Goal: Task Accomplishment & Management: Complete application form

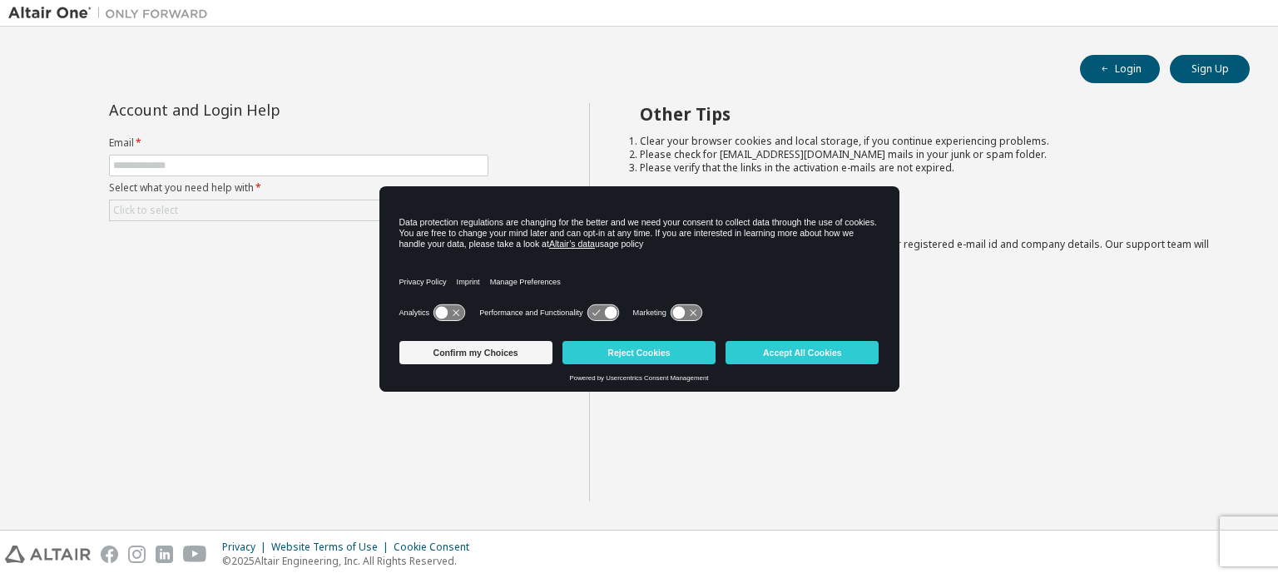
click at [281, 309] on div "Account and Login Help Email * Select what you need help with * Click to select…" at bounding box center [298, 302] width 581 height 398
click at [626, 360] on button "Reject Cookies" at bounding box center [638, 352] width 153 height 23
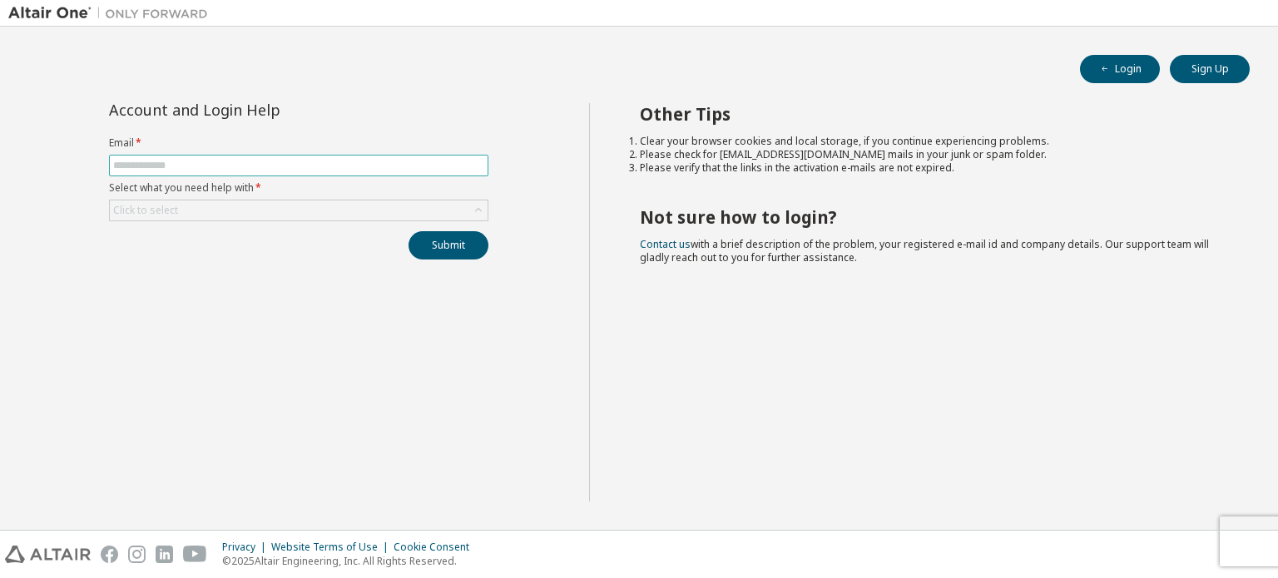
click at [302, 168] on input "text" at bounding box center [298, 165] width 371 height 13
type input "**********"
click at [408, 231] on button "Submit" at bounding box center [448, 245] width 80 height 28
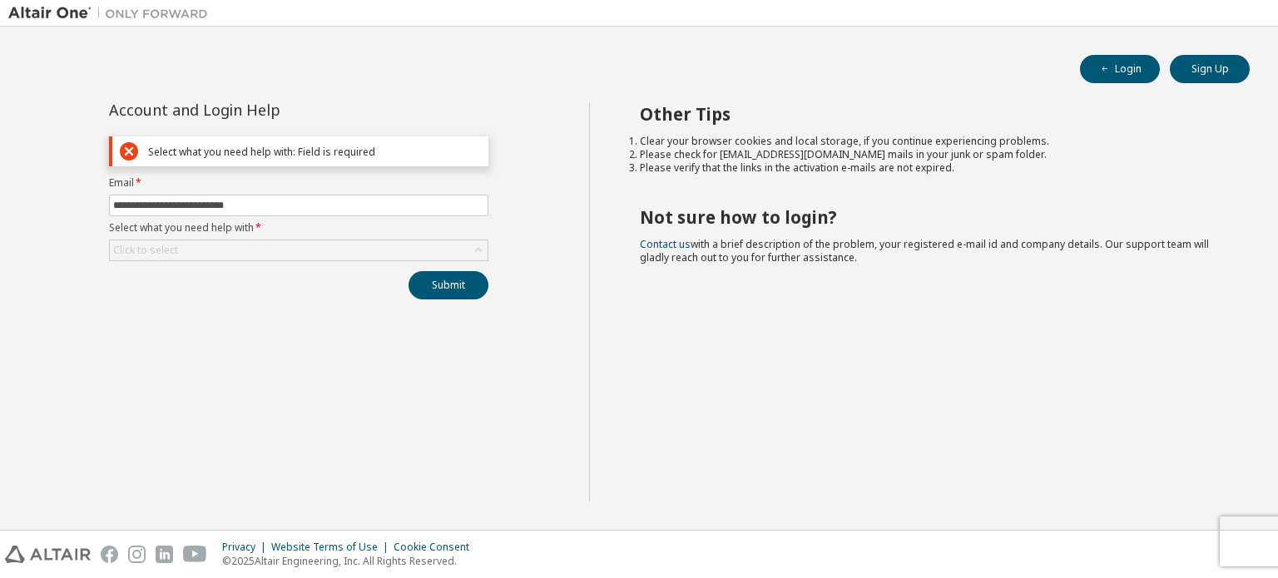
click at [326, 312] on div "**********" at bounding box center [298, 302] width 581 height 398
click at [324, 251] on div "Click to select" at bounding box center [299, 250] width 378 height 20
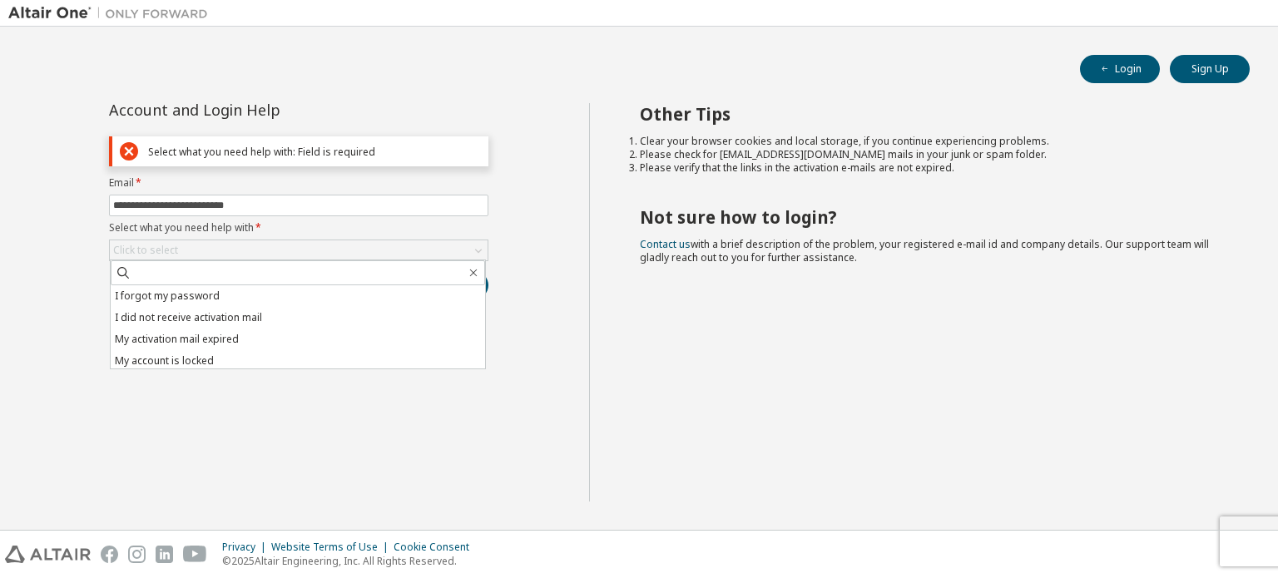
click at [314, 290] on li "I forgot my password" at bounding box center [298, 296] width 374 height 22
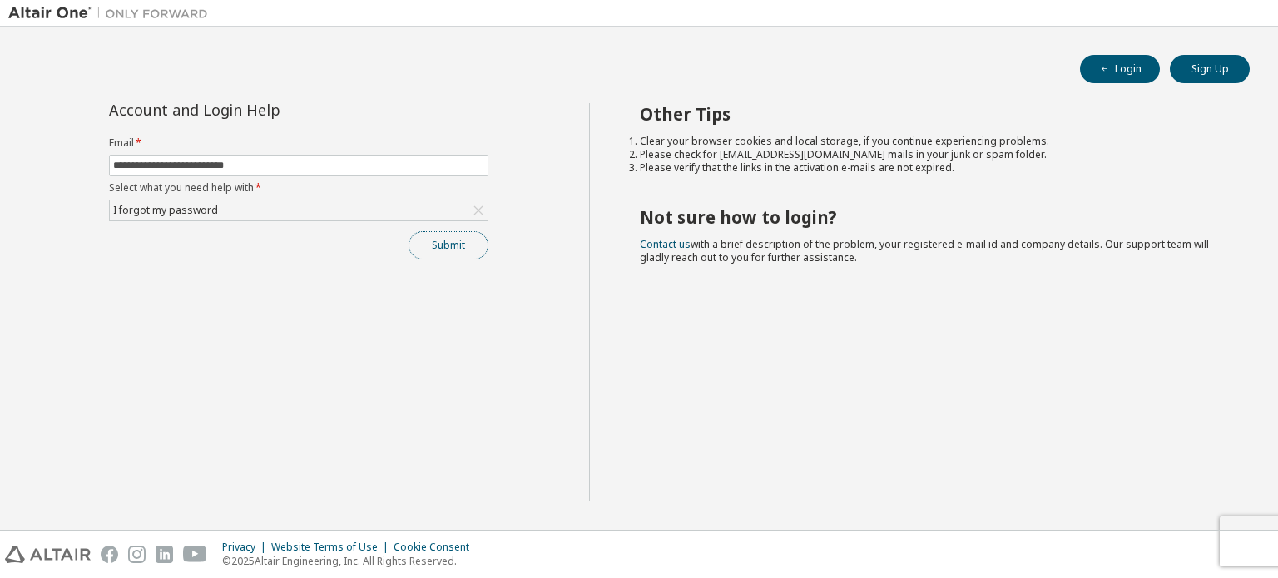
click at [443, 235] on button "Submit" at bounding box center [448, 245] width 80 height 28
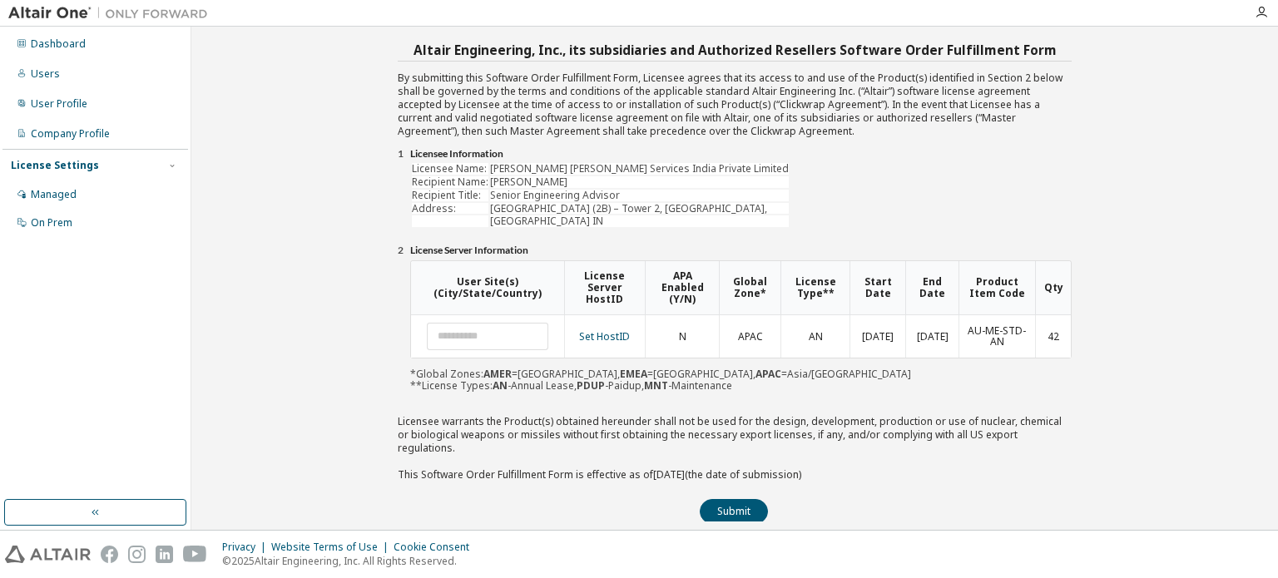
scroll to position [30, 0]
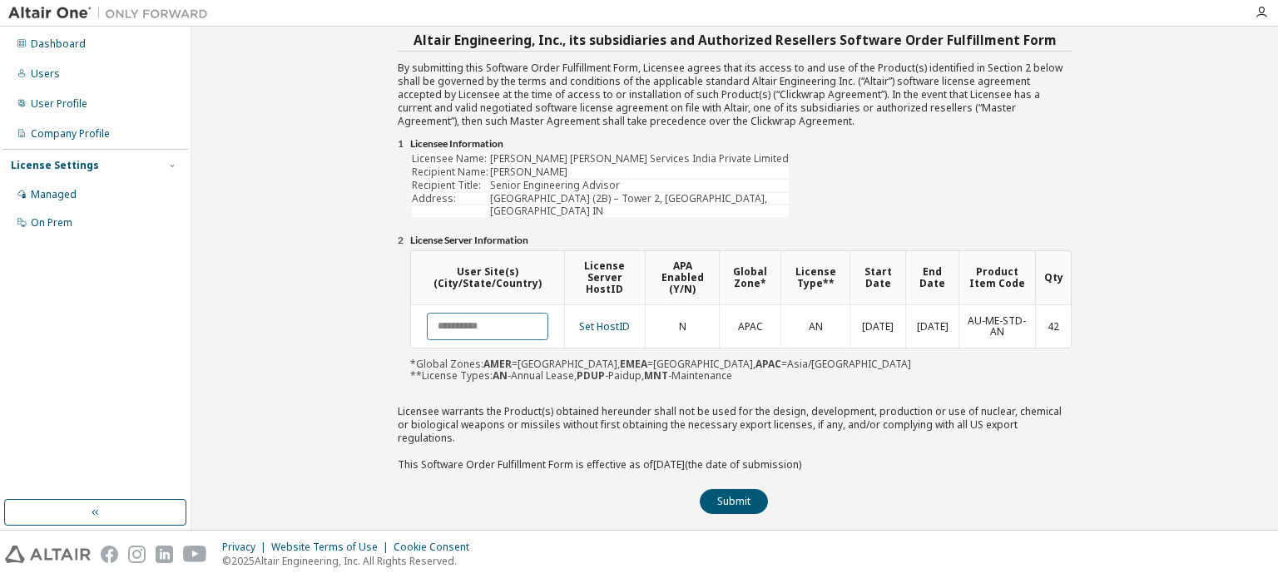
click at [480, 319] on input "text" at bounding box center [487, 326] width 121 height 27
click at [495, 376] on b "AN" at bounding box center [499, 376] width 15 height 14
click at [595, 320] on link "Set HostID" at bounding box center [604, 326] width 51 height 14
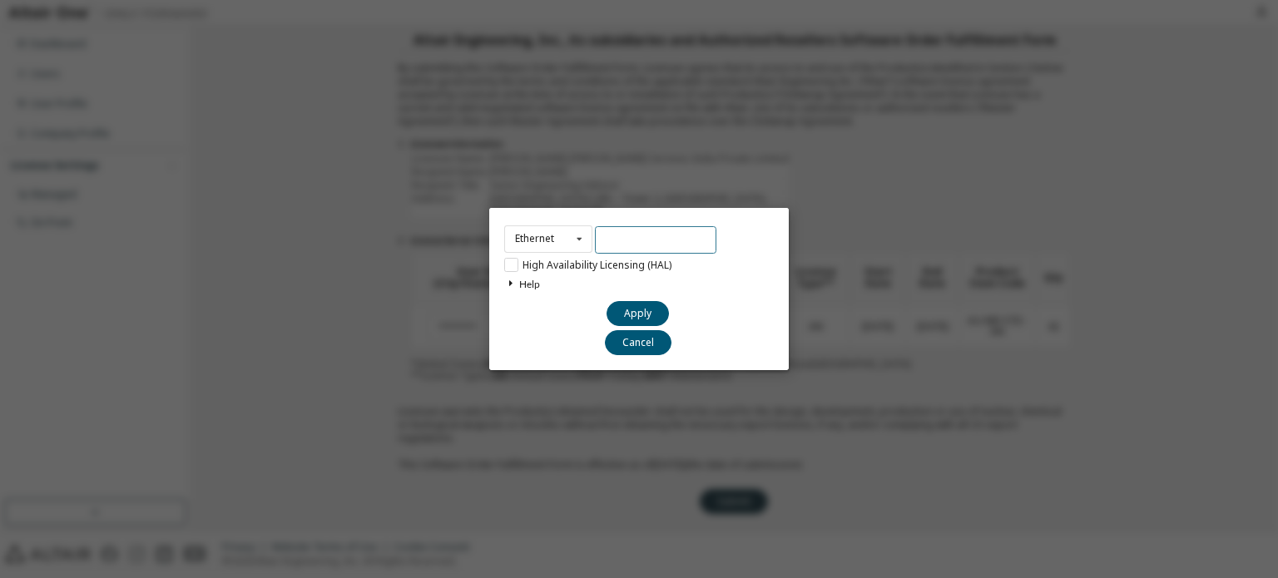
click at [642, 242] on input "text" at bounding box center [655, 239] width 121 height 27
paste input "**********"
type input "**********"
click at [641, 309] on button "Apply" at bounding box center [637, 313] width 62 height 25
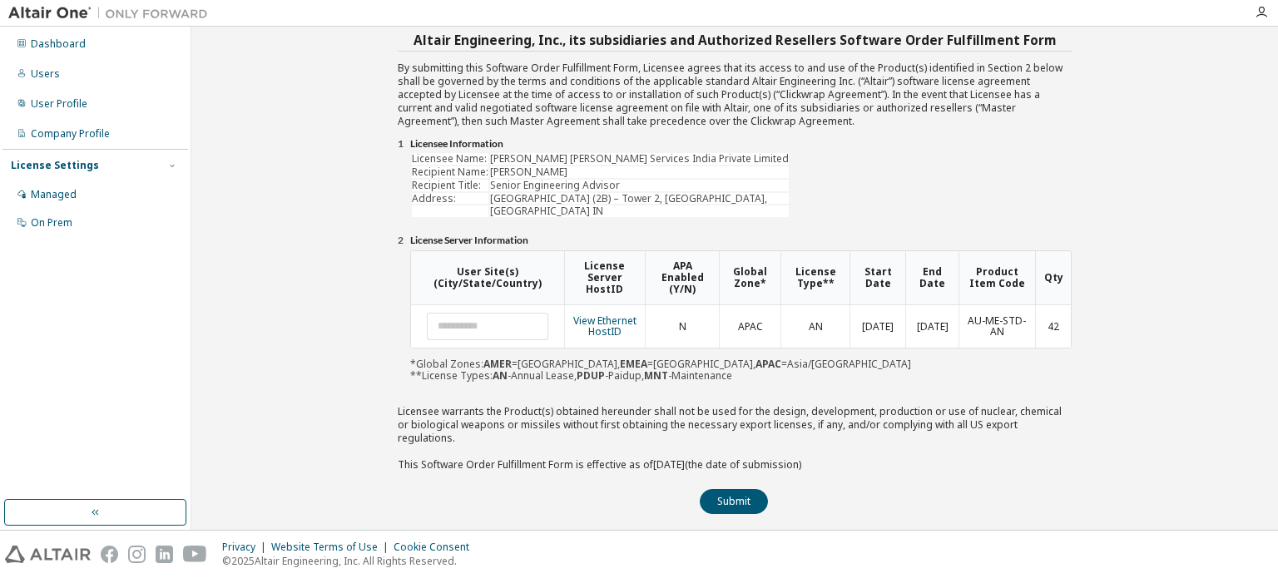
click at [644, 372] on b "MNT" at bounding box center [656, 376] width 24 height 14
click at [618, 321] on link "View Ethernet HostID" at bounding box center [604, 327] width 63 height 26
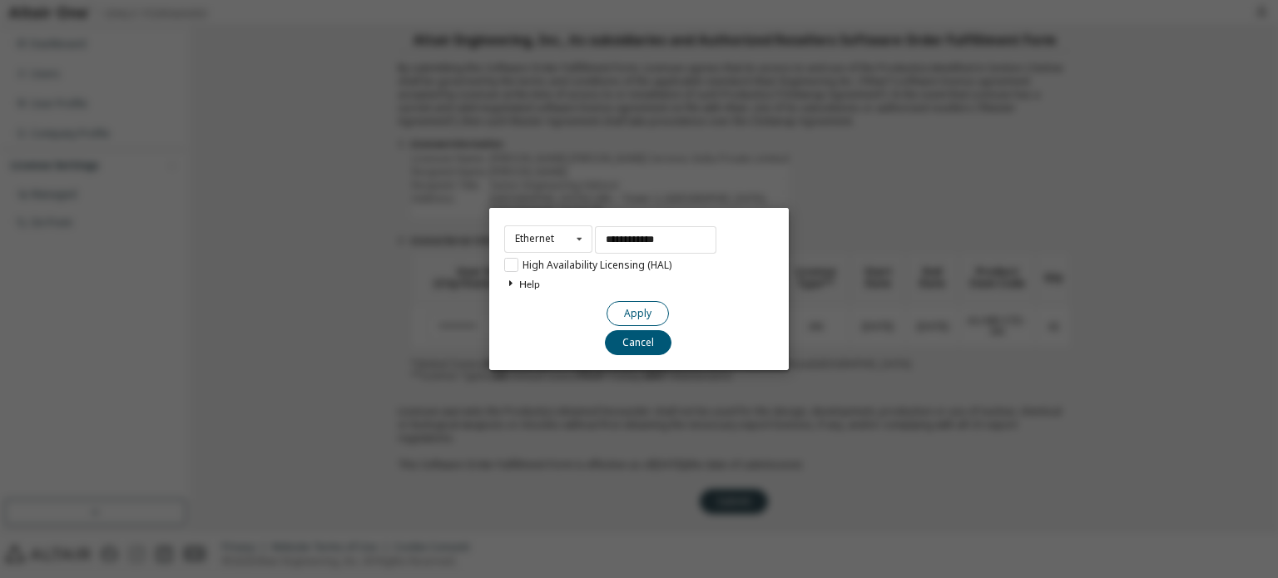
click at [642, 313] on button "Apply" at bounding box center [637, 313] width 62 height 25
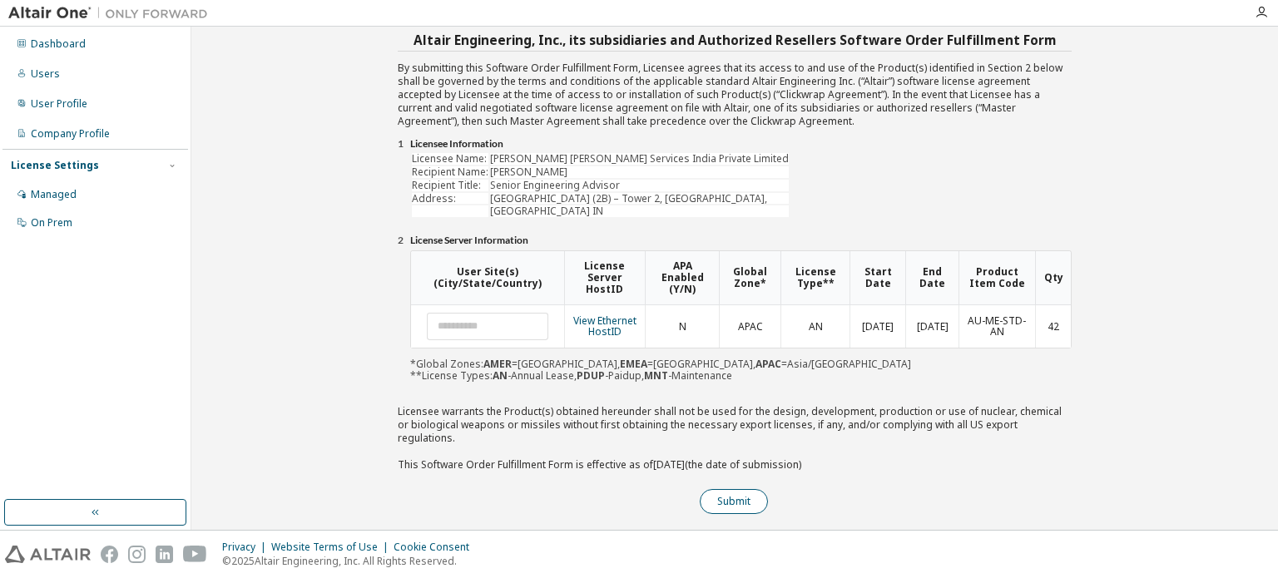
click at [719, 489] on button "Submit" at bounding box center [734, 501] width 68 height 25
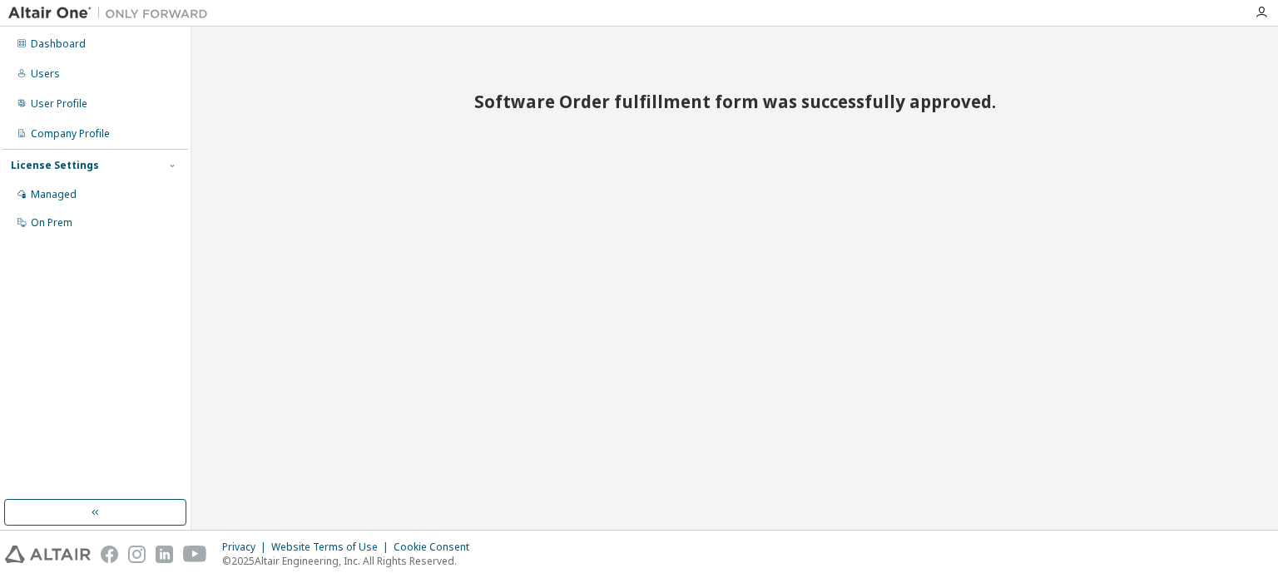
scroll to position [0, 0]
click at [635, 225] on div "Software Order fulfillment form was successfully approved." at bounding box center [735, 278] width 1070 height 487
click at [88, 39] on div "Dashboard" at bounding box center [95, 44] width 177 height 27
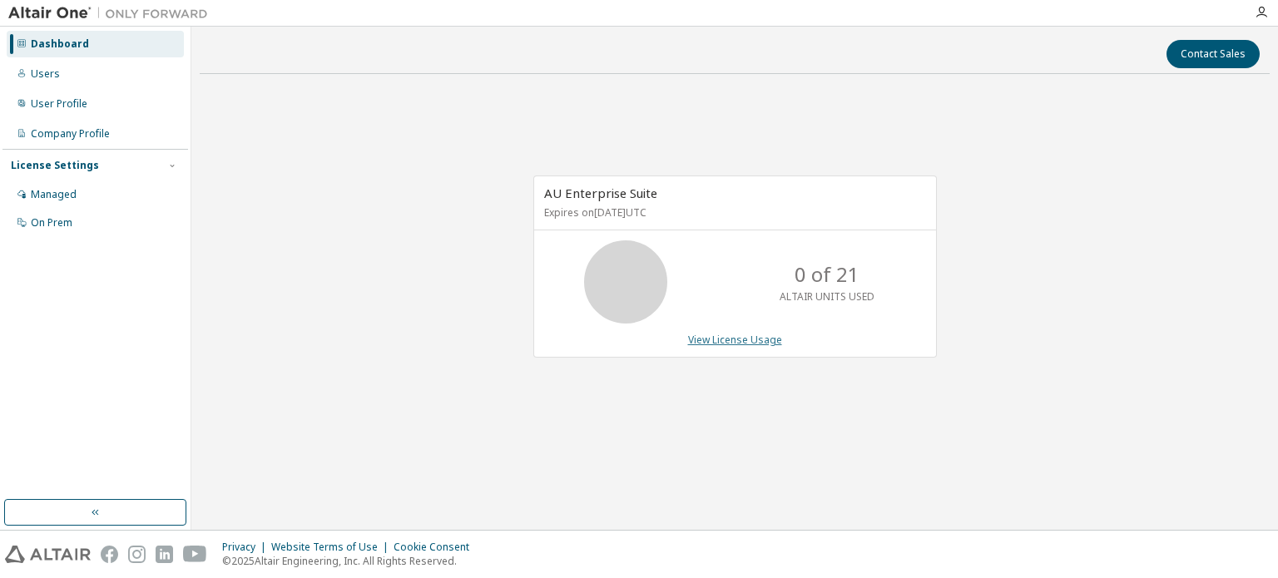
click at [729, 341] on link "View License Usage" at bounding box center [735, 340] width 94 height 14
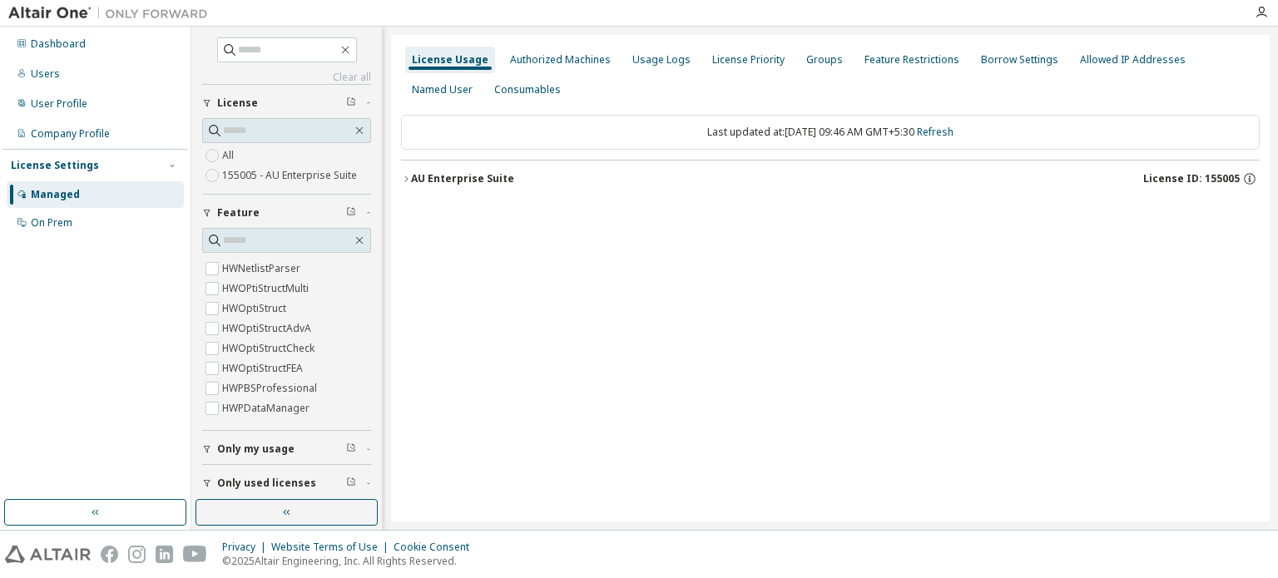
scroll to position [3993, 0]
click at [567, 67] on div "Authorized Machines" at bounding box center [560, 60] width 114 height 27
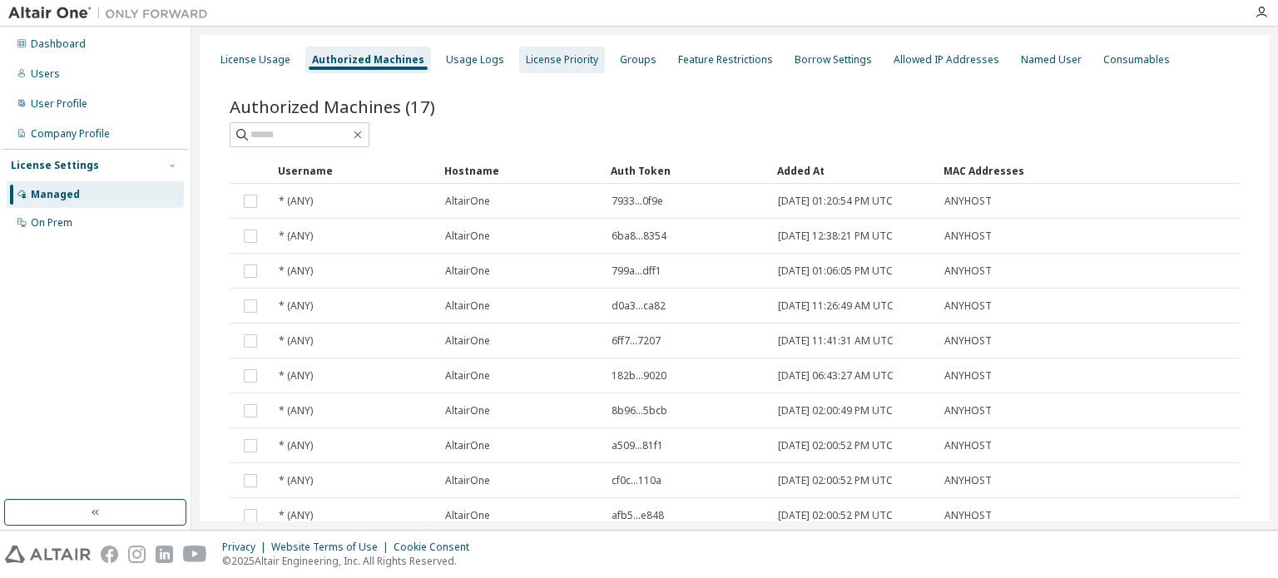
click at [530, 57] on div "License Priority" at bounding box center [562, 59] width 72 height 13
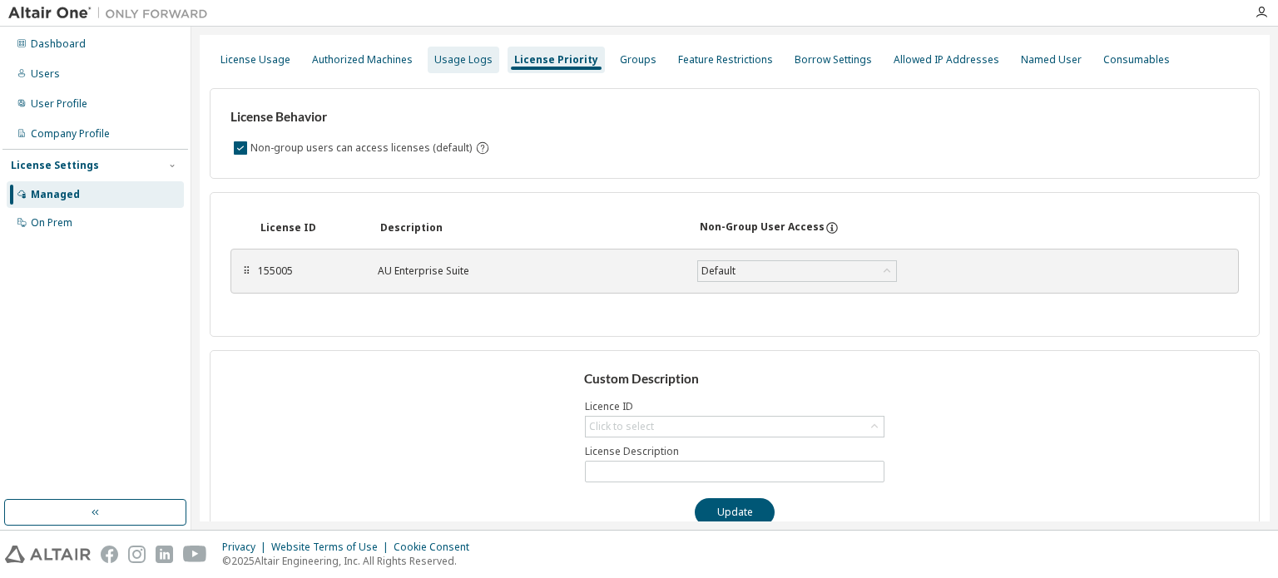
click at [476, 66] on div "Usage Logs" at bounding box center [463, 59] width 58 height 13
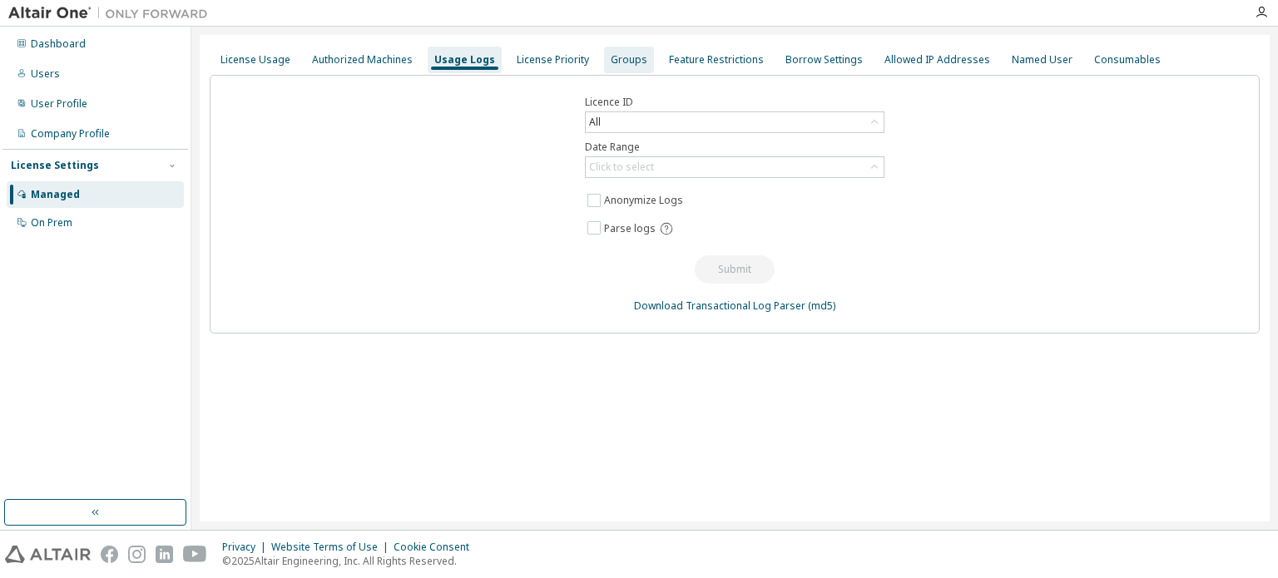
click at [611, 62] on div "Groups" at bounding box center [629, 59] width 37 height 13
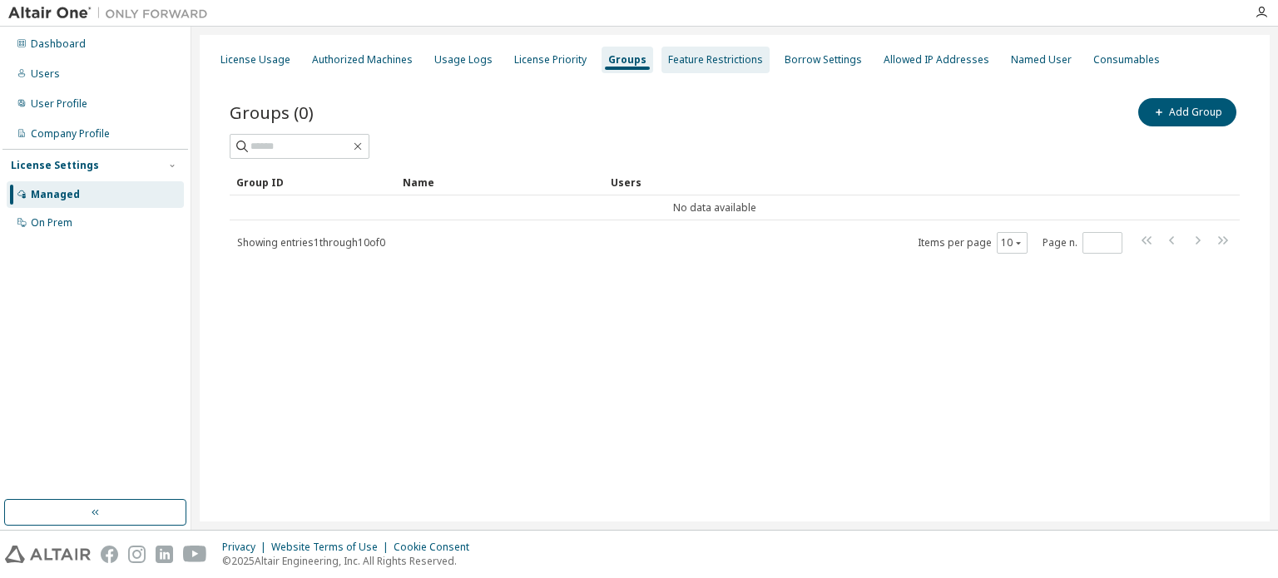
click at [704, 53] on div "Feature Restrictions" at bounding box center [715, 59] width 95 height 13
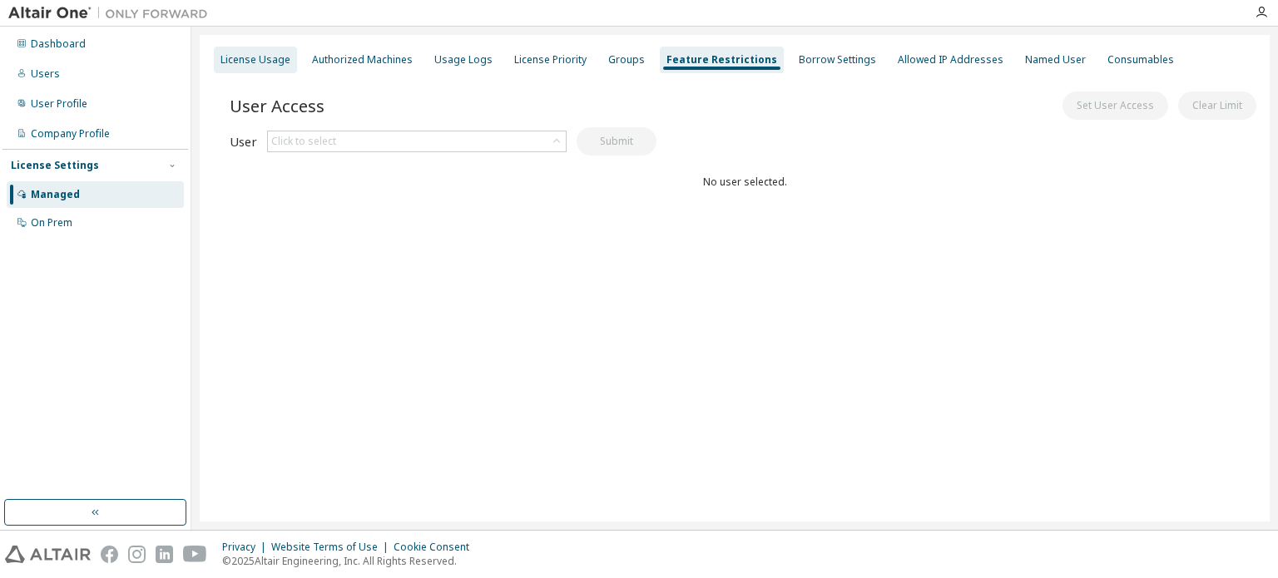
click at [248, 56] on div "License Usage" at bounding box center [255, 59] width 70 height 13
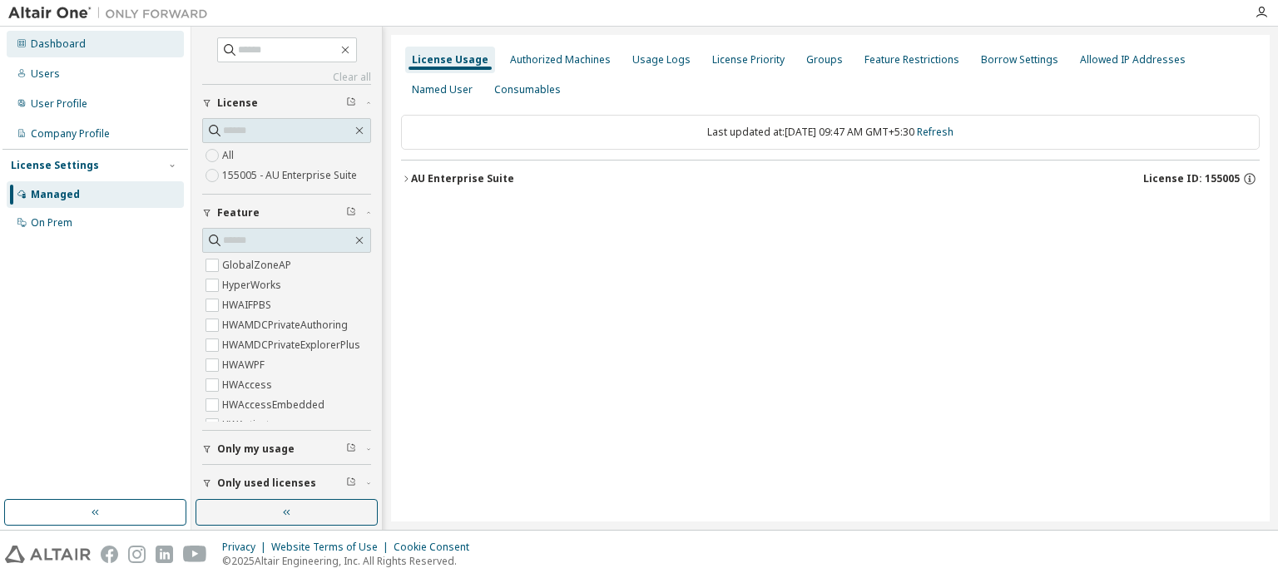
click at [77, 49] on div "Dashboard" at bounding box center [58, 43] width 55 height 13
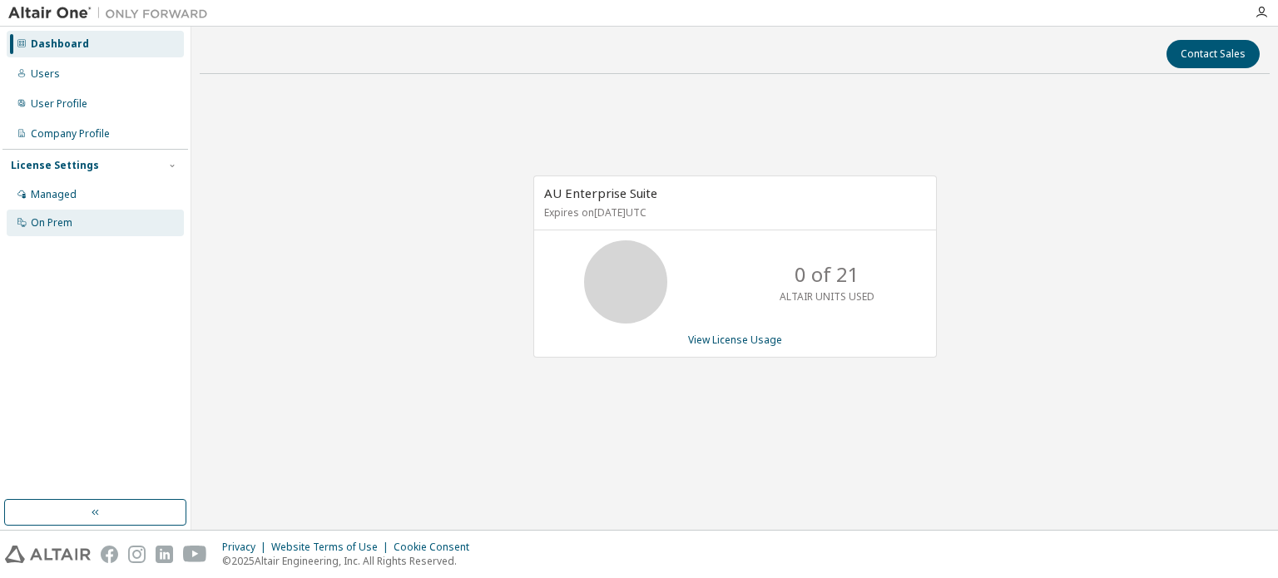
click at [87, 222] on div "On Prem" at bounding box center [95, 223] width 177 height 27
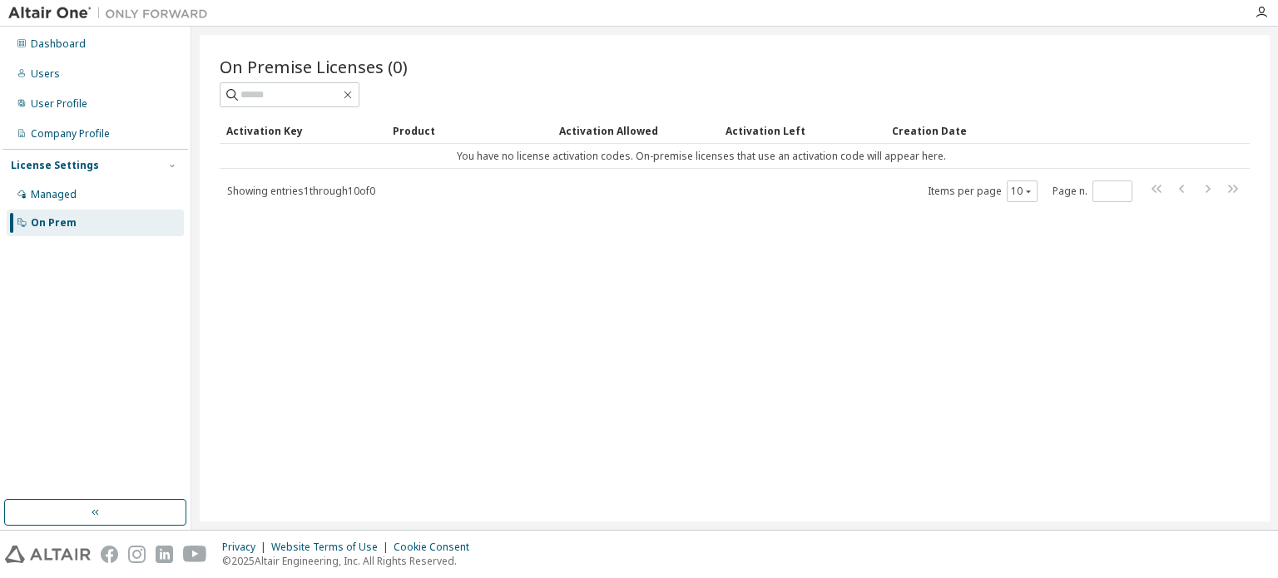
click at [72, 225] on div "On Prem" at bounding box center [54, 222] width 46 height 13
click at [106, 195] on div "Managed" at bounding box center [95, 194] width 177 height 27
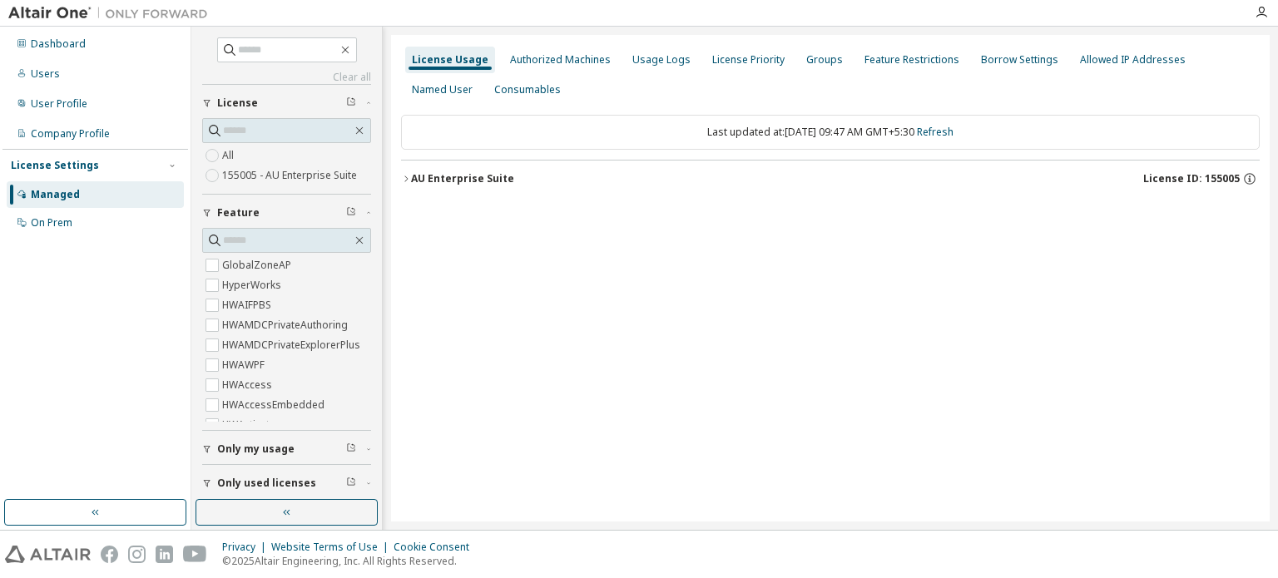
click at [295, 175] on label "155005 - AU Enterprise Suite" at bounding box center [291, 176] width 138 height 20
click at [448, 185] on div "AU Enterprise Suite License ID: 155005" at bounding box center [835, 178] width 848 height 15
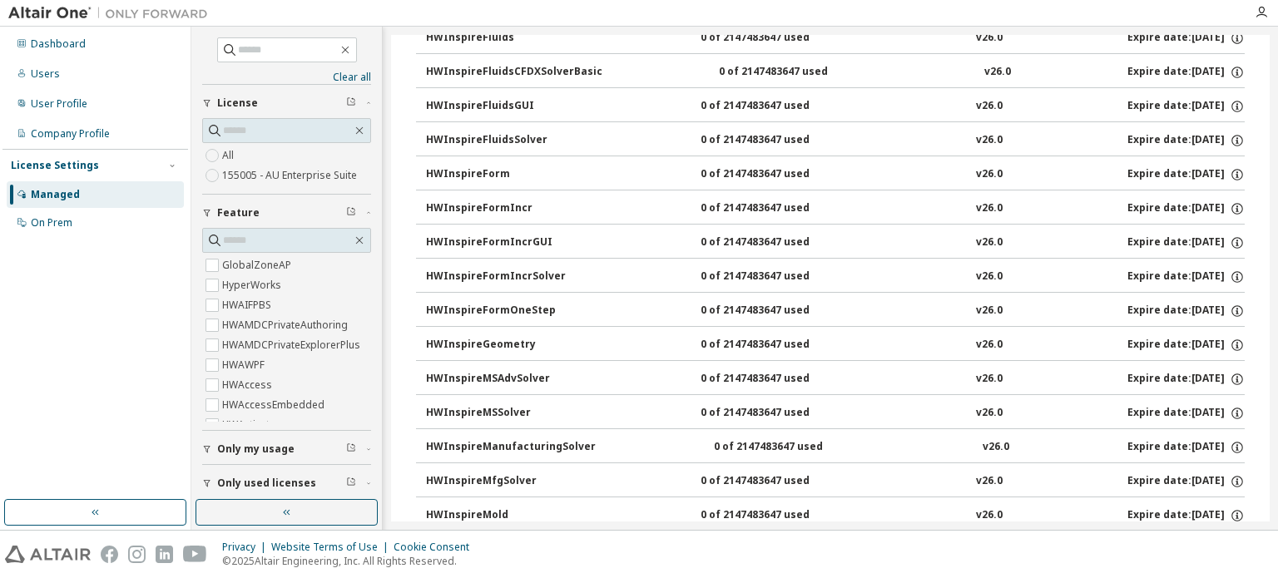
scroll to position [4741, 0]
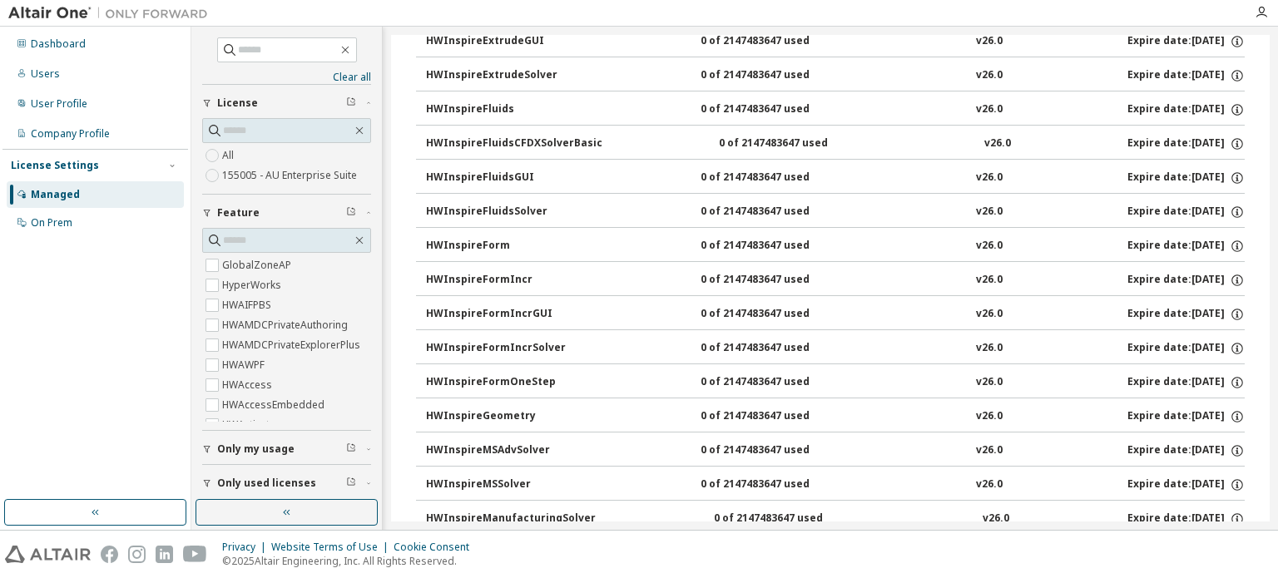
click at [1269, 19] on div at bounding box center [1260, 12] width 33 height 13
click at [1261, 15] on icon "button" at bounding box center [1260, 12] width 13 height 13
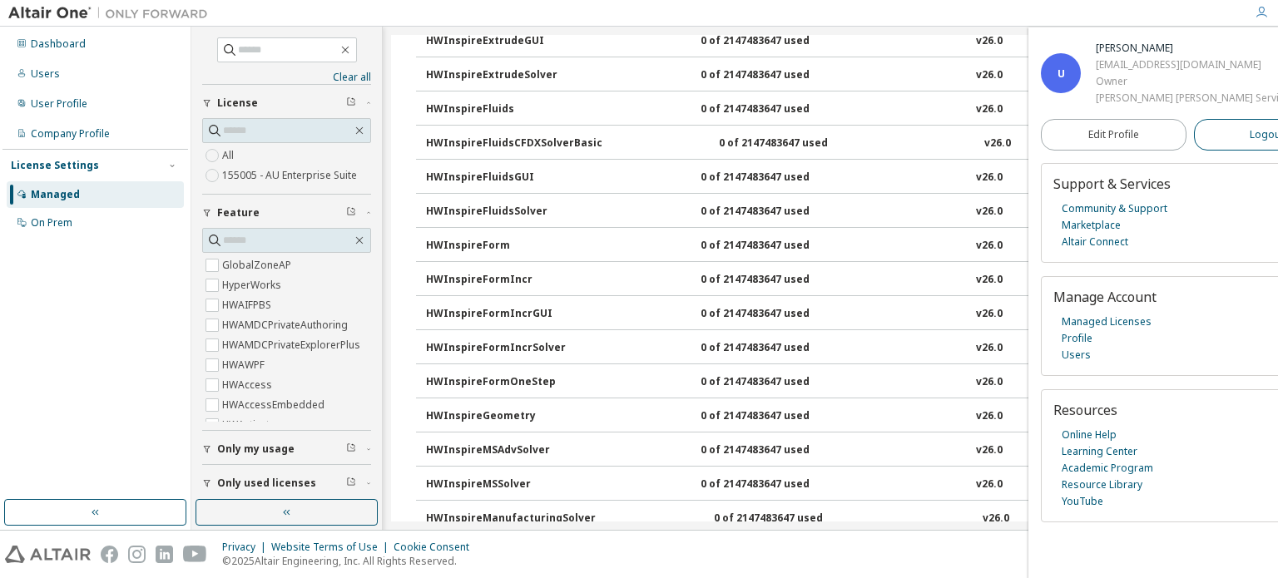
click at [1249, 143] on span "Logout" at bounding box center [1266, 134] width 34 height 17
